Goal: Information Seeking & Learning: Find specific fact

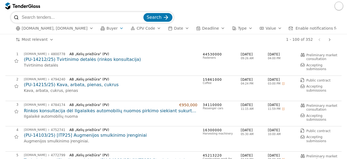
click at [114, 27] on div "button" at bounding box center [121, 28] width 15 height 14
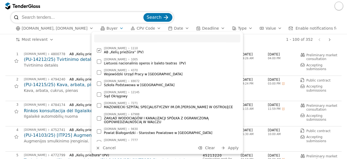
click at [114, 27] on div "button" at bounding box center [121, 28] width 15 height 14
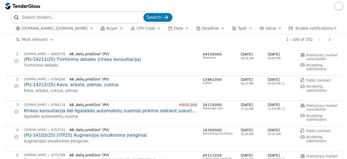
click at [68, 19] on input "search" at bounding box center [82, 17] width 121 height 11
type input "statyba"
click at [143, 13] on button "Search" at bounding box center [157, 17] width 29 height 9
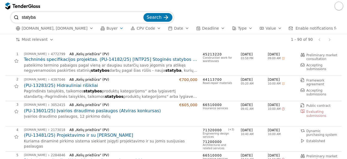
click at [114, 27] on div "button" at bounding box center [121, 28] width 15 height 14
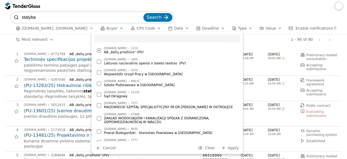
click at [99, 51] on div at bounding box center [98, 50] width 19 height 18
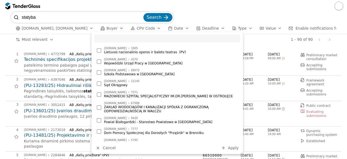
click at [1, 26] on div "statyba Search [DOMAIN_NAME], [DOMAIN_NAME] Buyer CPV Code Date Deadline Type V…" at bounding box center [173, 23] width 347 height 22
click at [4, 25] on div "statyba Search [DOMAIN_NAME], [DOMAIN_NAME] Buyer CPV Code Date Deadline Type V…" at bounding box center [174, 23] width 342 height 22
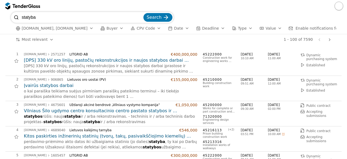
click at [53, 20] on input "statyba" at bounding box center [82, 17] width 121 height 11
type input "statyba keliai"
click at [155, 19] on span "Search" at bounding box center [154, 17] width 15 height 5
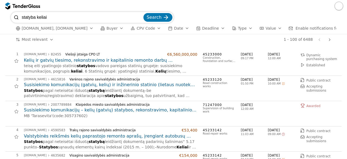
click at [166, 63] on h2 "Kelių ir gatvių tiesimo, rekonstravimo ir kapitalinio remonto darbų centralizuo…" at bounding box center [110, 60] width 173 height 6
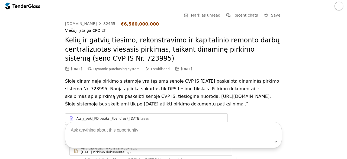
click at [98, 128] on textarea at bounding box center [173, 130] width 216 height 16
type textarea "techninės specifikacijos"
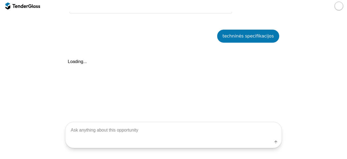
scroll to position [1318, 0]
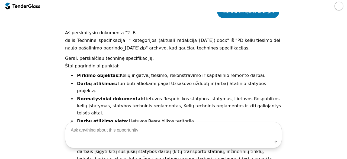
scroll to position [1355, 0]
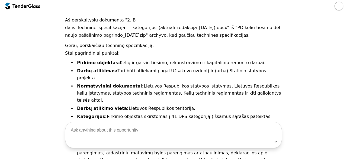
click at [37, 8] on div at bounding box center [22, 6] width 35 height 9
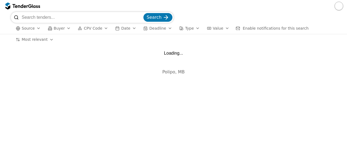
click at [53, 17] on input "search" at bounding box center [82, 17] width 121 height 11
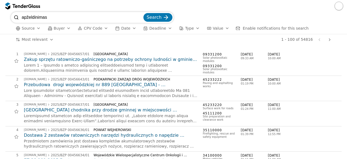
type input "apželdinimas"
click at [157, 15] on span "Search" at bounding box center [154, 17] width 15 height 5
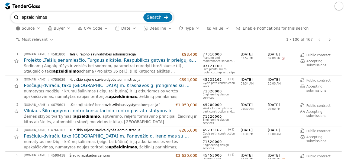
click at [121, 58] on h2 "Projekto „Telšių senamiesčio, Turgaus aikštės, Respublikos gatvės ir prieigų, a…" at bounding box center [110, 60] width 173 height 6
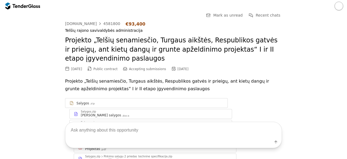
click at [107, 131] on textarea at bounding box center [173, 130] width 216 height 16
type textarea "techninės specifikacijos"
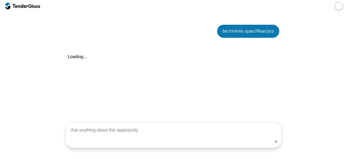
scroll to position [213, 0]
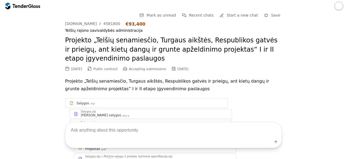
click at [26, 9] on div at bounding box center [22, 6] width 35 height 9
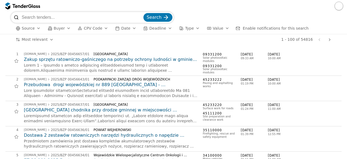
click at [96, 17] on input "search" at bounding box center [82, 17] width 121 height 11
click at [46, 15] on input "programin" at bounding box center [82, 17] width 121 height 11
type input "programinė įranga"
click at [143, 13] on button "Search" at bounding box center [157, 17] width 29 height 9
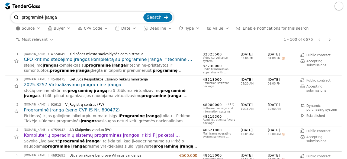
click at [99, 85] on h2 "2025.3257 Virtualizavimo programinė įranga" at bounding box center [110, 85] width 173 height 6
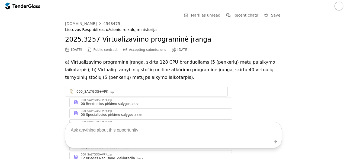
click at [98, 130] on textarea at bounding box center [173, 130] width 216 height 16
type textarea "techninės specifikacijos"
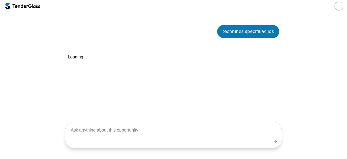
scroll to position [288, 0]
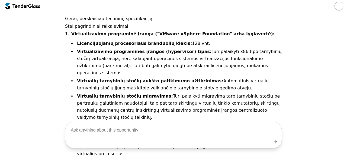
scroll to position [335, 0]
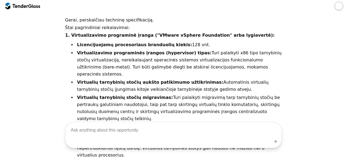
click at [30, 9] on div at bounding box center [22, 6] width 35 height 9
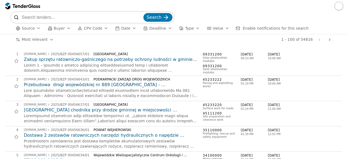
click at [43, 19] on input "search" at bounding box center [82, 17] width 121 height 11
type input "dyzelinas"
click at [153, 18] on span "Search" at bounding box center [154, 17] width 15 height 5
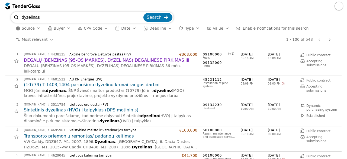
click at [123, 59] on h2 "DEGALŲ (BENZINAS (95-OS MARKĖS), DYZELINAS) DEGALINĖSE PIRKIMAS III" at bounding box center [110, 60] width 173 height 6
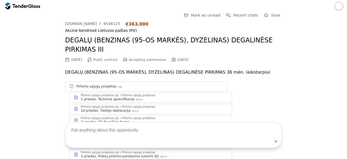
click at [81, 128] on textarea at bounding box center [173, 130] width 216 height 16
type textarea "dyzelinas"
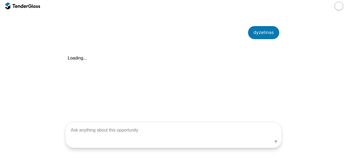
scroll to position [288, 0]
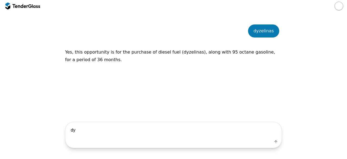
type textarea "d"
type textarea "techninės specifikacijos"
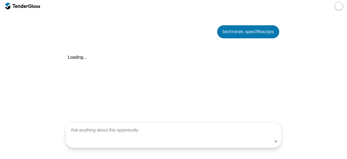
scroll to position [340, 0]
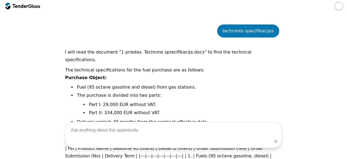
click at [133, 126] on textarea at bounding box center [173, 130] width 216 height 16
type textarea "lithuanian"
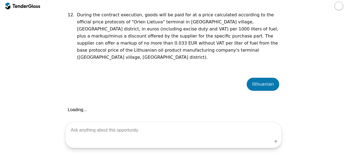
scroll to position [874, 0]
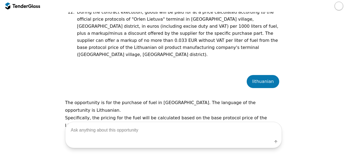
click at [133, 126] on textarea at bounding box center [173, 130] width 216 height 16
type textarea "techninės specifikacijos lietuviskai"
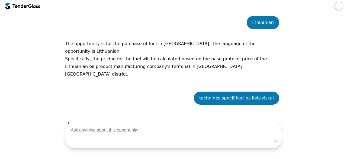
scroll to position [935, 0]
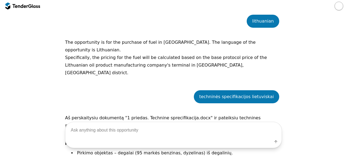
click at [260, 139] on p "Pirkimo objektas:" at bounding box center [173, 143] width 217 height 8
click at [39, 6] on div at bounding box center [36, 6] width 8 height 4
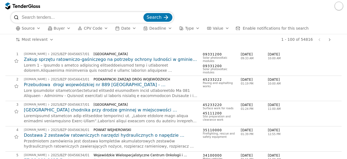
click at [59, 17] on input "search" at bounding box center [82, 17] width 121 height 11
type input "vaizdo stebejimas"
click at [143, 13] on button "Search" at bounding box center [157, 17] width 29 height 9
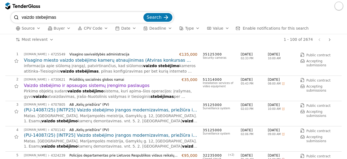
click at [120, 107] on h2 "(PU-14087/25) [INTP25] Vaizdo stebėjimo įrangos modernizavimas, priežiūra ir re…" at bounding box center [110, 110] width 173 height 6
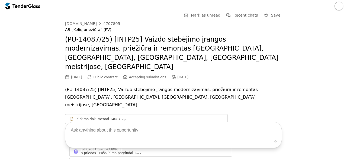
click at [102, 129] on textarea at bounding box center [173, 130] width 216 height 16
type textarea "techninės specifikacijos"
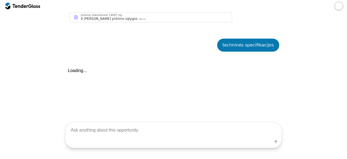
scroll to position [351, 0]
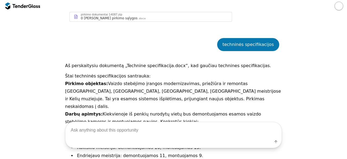
click at [319, 63] on div "Go Back Mark as unread Recent chats Save [DOMAIN_NAME] 4707805 AB „Kelių prieži…" at bounding box center [174, 83] width 342 height 844
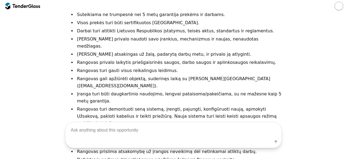
scroll to position [714, 0]
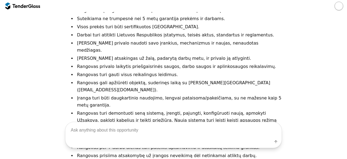
click at [29, 8] on div at bounding box center [22, 6] width 35 height 9
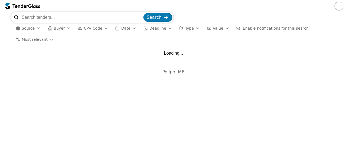
click at [38, 16] on input "search" at bounding box center [82, 17] width 121 height 11
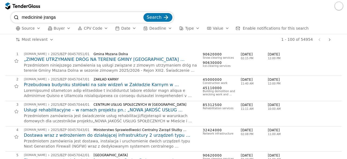
type input "medicininė įranga"
click at [143, 13] on button "Search" at bounding box center [157, 17] width 29 height 9
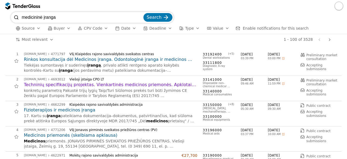
click at [109, 82] on h2 "Techninių specifikacijų projektas. Vienkartinės medicinos priemonės. Apklotais,…" at bounding box center [110, 85] width 173 height 6
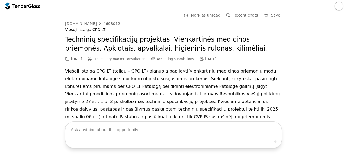
scroll to position [33, 0]
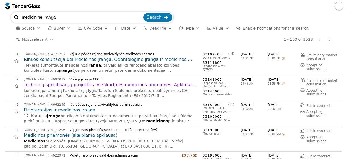
click at [66, 109] on h2 "Fizioterapijos ir medicinos įranga" at bounding box center [110, 110] width 173 height 6
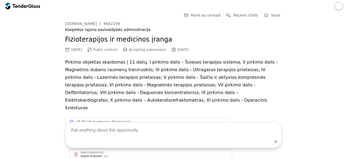
click at [87, 128] on textarea at bounding box center [173, 130] width 216 height 16
type textarea "techninės specifikacijos"
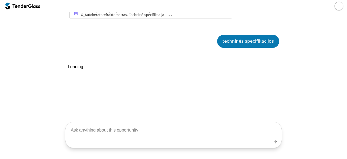
scroll to position [313, 0]
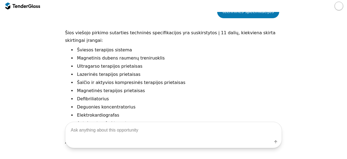
scroll to position [332, 0]
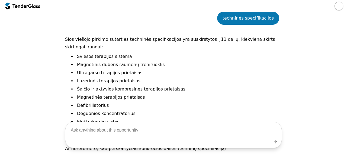
click at [29, 8] on div at bounding box center [22, 6] width 35 height 9
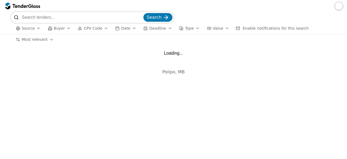
click at [42, 17] on input "search" at bounding box center [82, 17] width 121 height 11
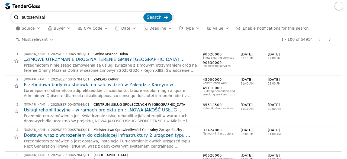
type input "autoservisai"
click at [143, 13] on button "Search" at bounding box center [157, 17] width 29 height 9
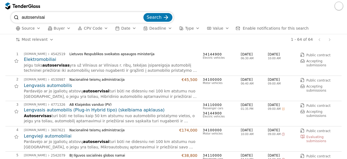
click at [52, 83] on h2 "Lengvasis automobilis" at bounding box center [110, 85] width 173 height 6
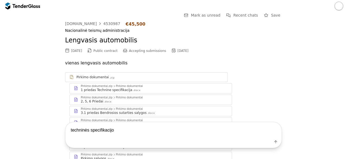
type textarea "techninės specifikacijos"
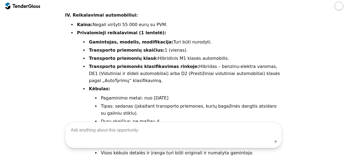
scroll to position [309, 0]
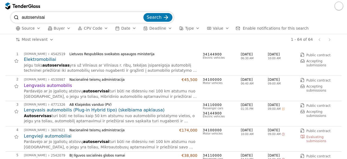
click at [60, 137] on h2 "Lengvieji automobiliai" at bounding box center [110, 136] width 173 height 6
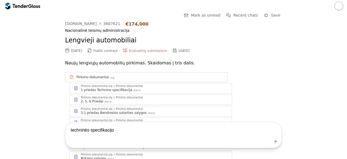
type textarea "techninės specifikacijos"
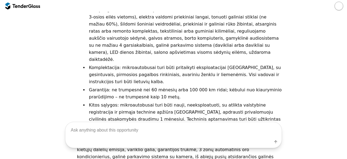
scroll to position [1208, 0]
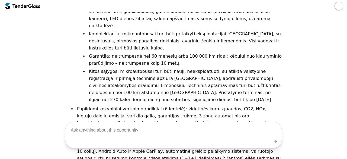
click at [29, 8] on div at bounding box center [22, 6] width 35 height 9
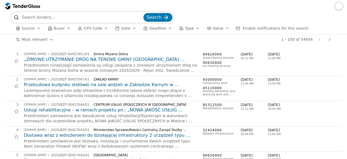
click at [96, 19] on input "search" at bounding box center [82, 17] width 121 height 11
type input "audio video"
click at [159, 17] on span "Search" at bounding box center [154, 17] width 15 height 5
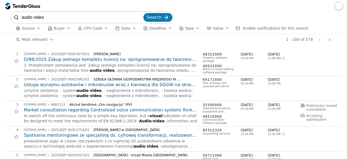
click at [23, 25] on button "Source" at bounding box center [28, 28] width 29 height 7
click at [37, 28] on div "button" at bounding box center [38, 28] width 15 height 14
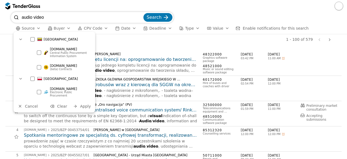
click at [32, 40] on div at bounding box center [32, 39] width 4 height 4
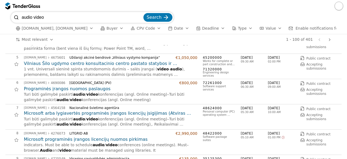
scroll to position [103, 0]
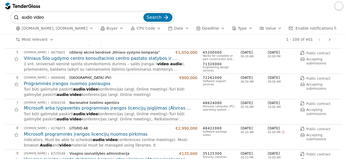
click at [122, 129] on div "LITGRID AB" at bounding box center [120, 128] width 102 height 4
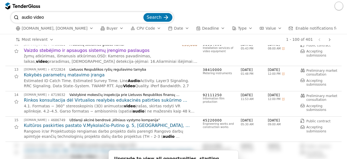
scroll to position [298, 0]
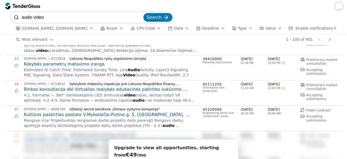
click at [104, 117] on h2 "Kultūros paskirties pastato V.Mykolaičio-Putino g. 5, [GEOGRAPHIC_DATA], rekons…" at bounding box center [110, 114] width 173 height 6
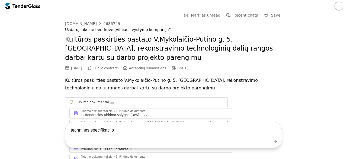
type textarea "techninės specifikacijos"
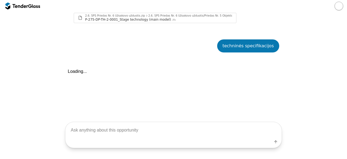
scroll to position [619, 0]
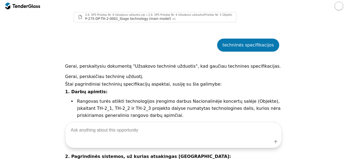
click at [170, 88] on p "1. Darbų apimtis:" at bounding box center [173, 92] width 217 height 8
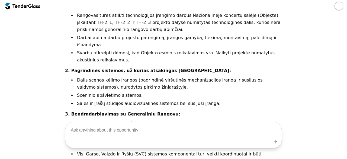
scroll to position [706, 0]
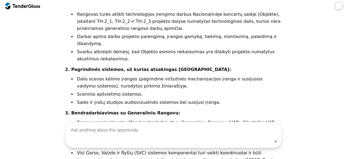
click at [27, 5] on div at bounding box center [19, 6] width 15 height 4
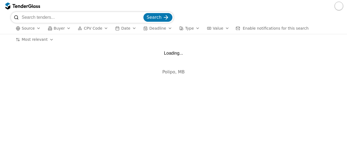
click at [41, 16] on input "search" at bounding box center [82, 17] width 121 height 11
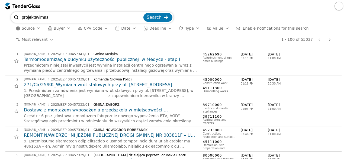
type input "projektavimas"
click at [143, 13] on button "Search" at bounding box center [157, 17] width 29 height 9
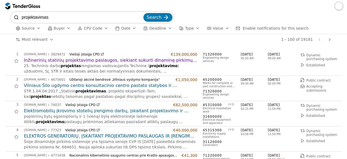
click at [124, 60] on h2 "Inžinerinių statinių projektavimo paslaugos, siekiant sukurti dinaminę pirkimų …" at bounding box center [110, 60] width 173 height 6
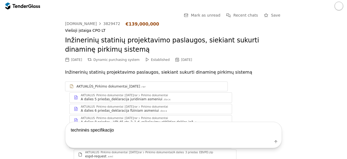
type textarea "techninės specifikacijos"
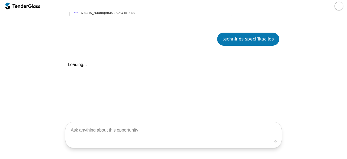
scroll to position [254, 0]
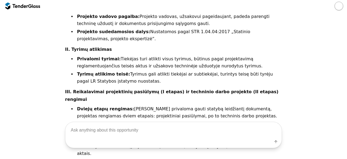
scroll to position [121, 0]
